Goal: Task Accomplishment & Management: Use online tool/utility

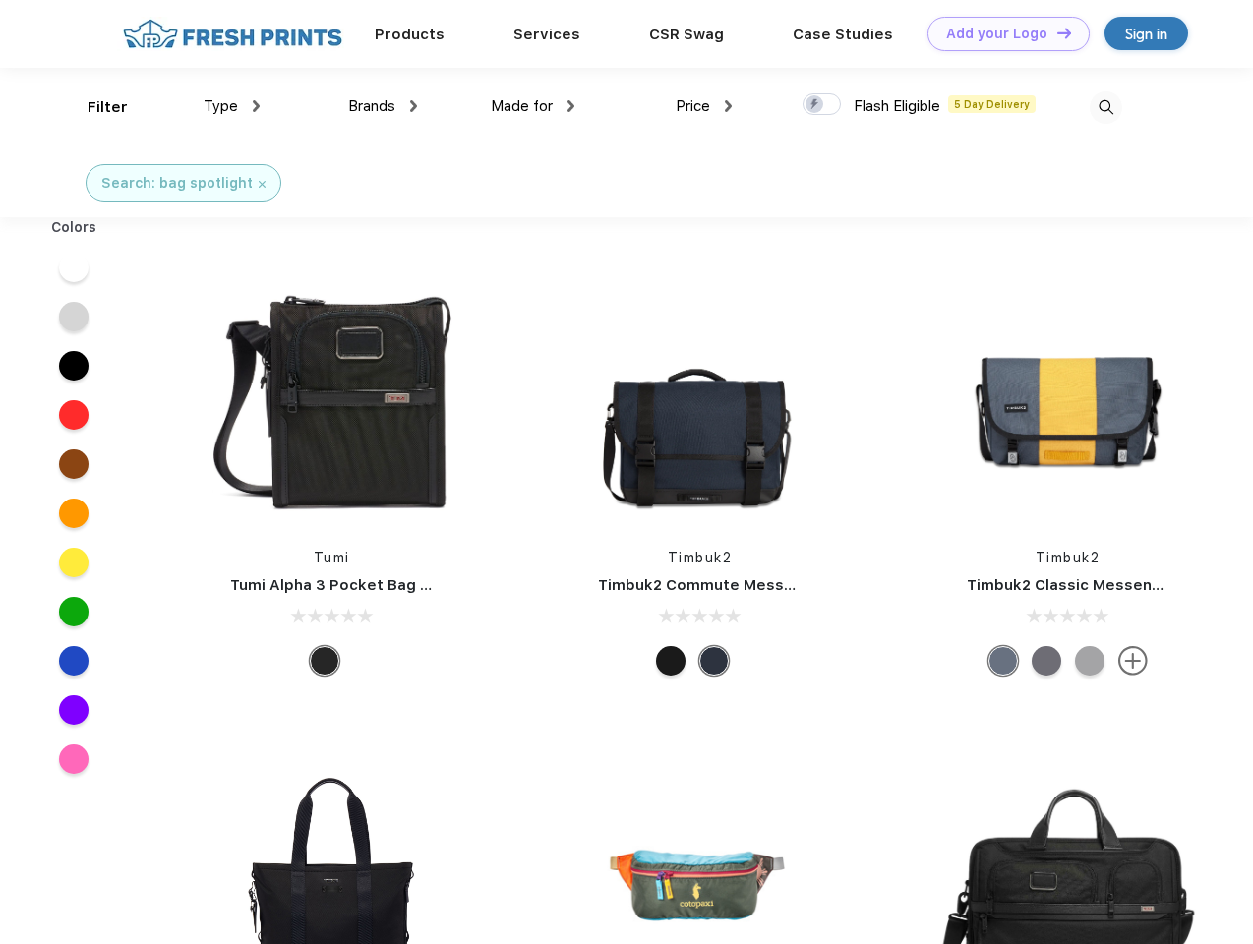
click at [1001, 33] on link "Add your Logo Design Tool" at bounding box center [1008, 34] width 162 height 34
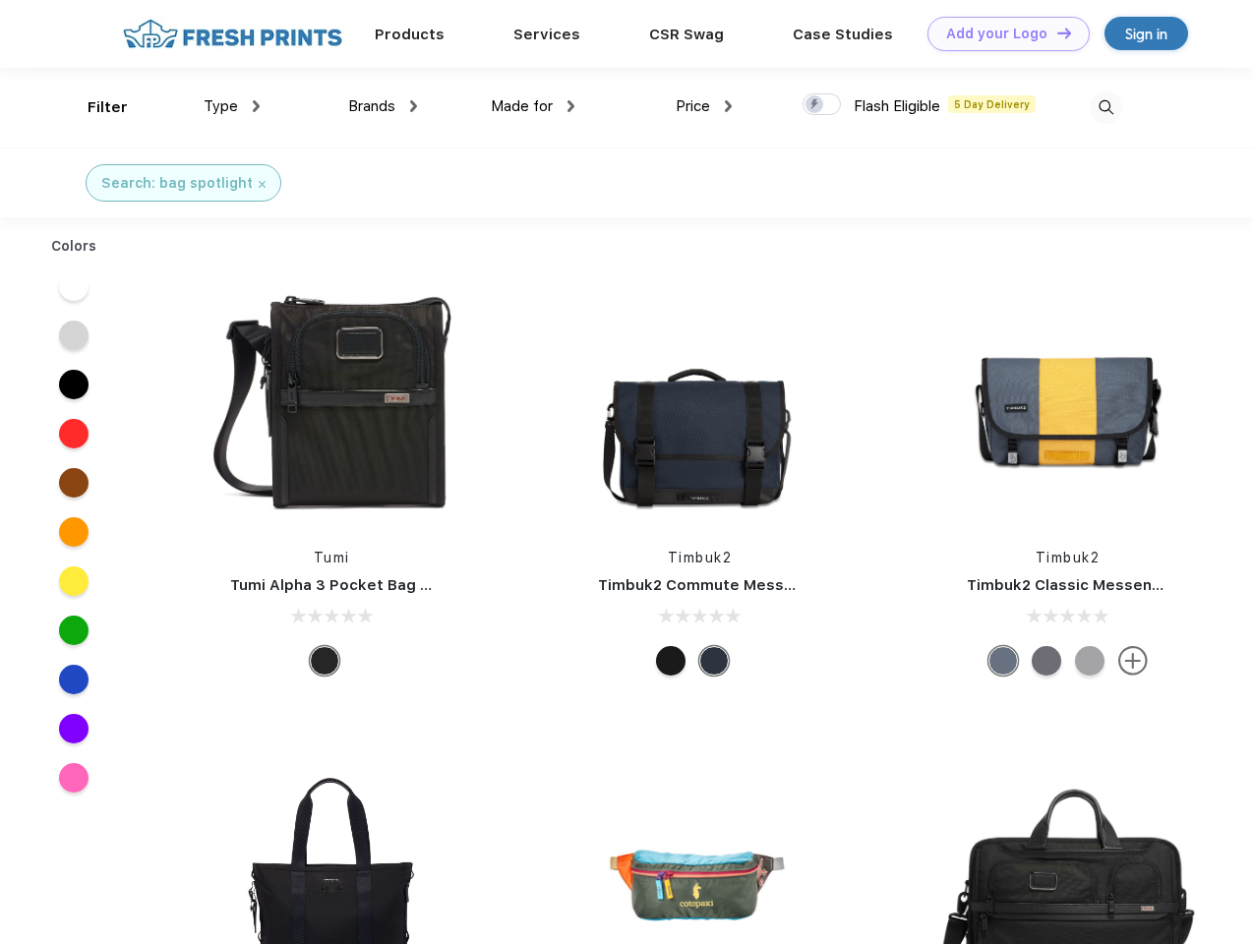
click at [0, 0] on div "Design Tool" at bounding box center [0, 0] width 0 height 0
click at [1055, 32] on link "Add your Logo Design Tool" at bounding box center [1008, 34] width 162 height 34
click at [94, 107] on div "Filter" at bounding box center [108, 107] width 40 height 23
click at [232, 106] on span "Type" at bounding box center [221, 106] width 34 height 18
click at [383, 106] on span "Brands" at bounding box center [371, 106] width 47 height 18
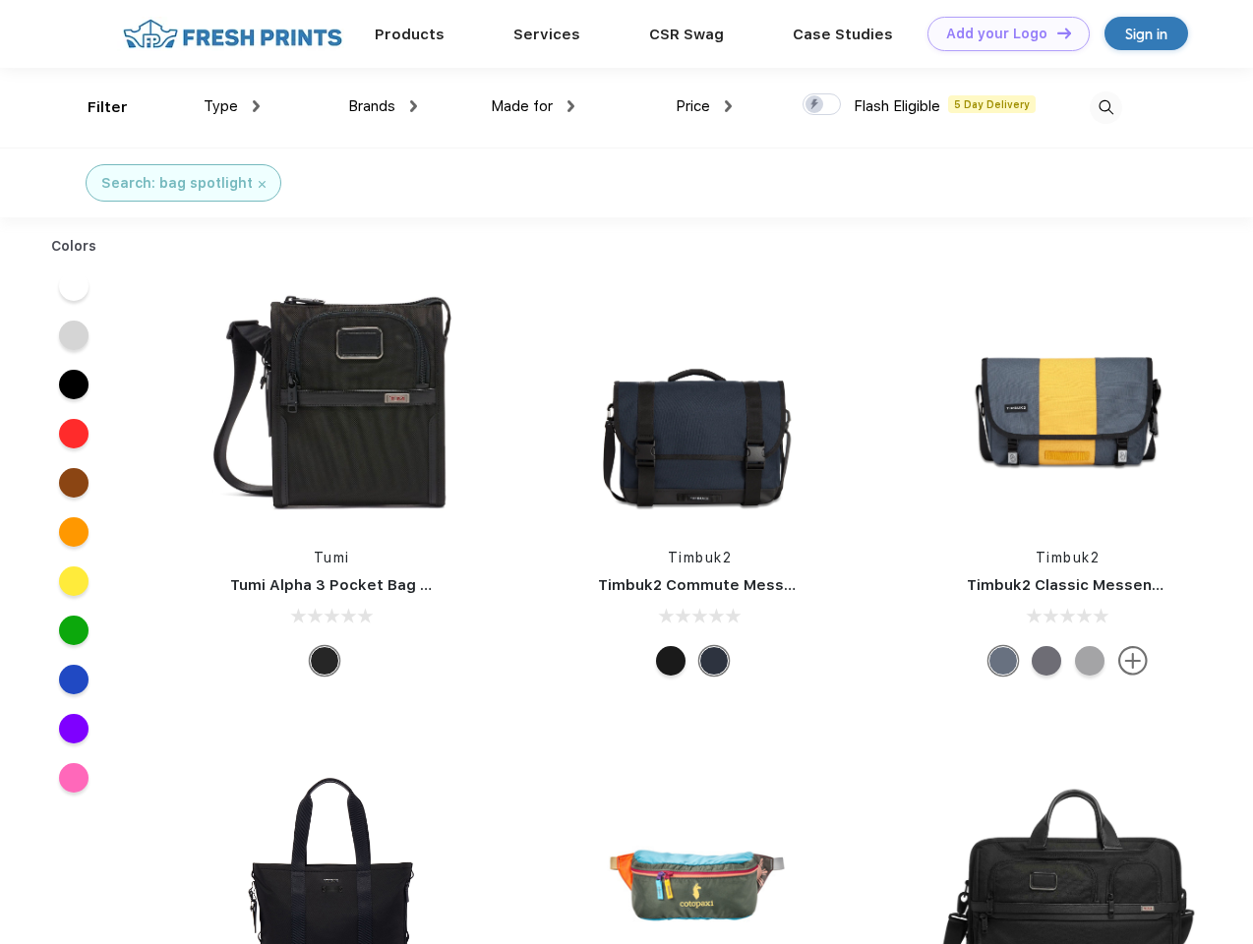
click at [533, 106] on span "Made for" at bounding box center [522, 106] width 62 height 18
click at [704, 106] on span "Price" at bounding box center [693, 106] width 34 height 18
click at [822, 105] on div at bounding box center [821, 104] width 38 height 22
click at [815, 105] on input "checkbox" at bounding box center [808, 98] width 13 height 13
click at [1105, 107] on img at bounding box center [1106, 107] width 32 height 32
